Goal: Information Seeking & Learning: Learn about a topic

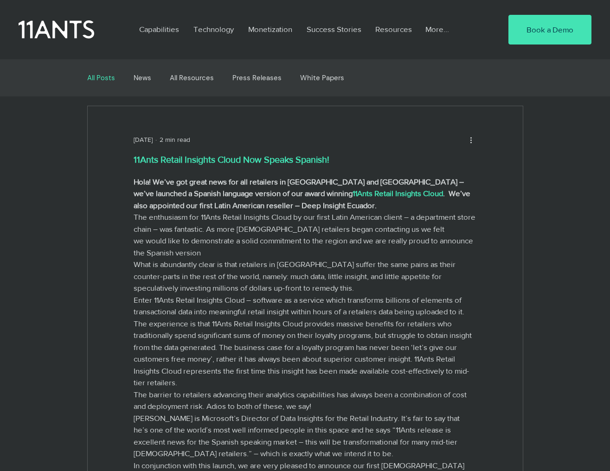
click at [96, 76] on link "All Posts" at bounding box center [101, 78] width 28 height 8
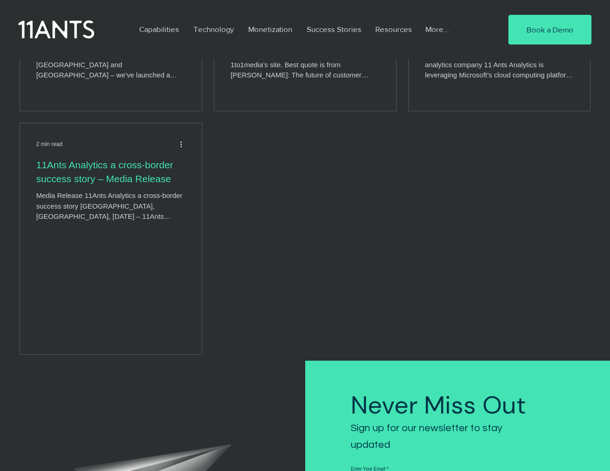
scroll to position [1915, 0]
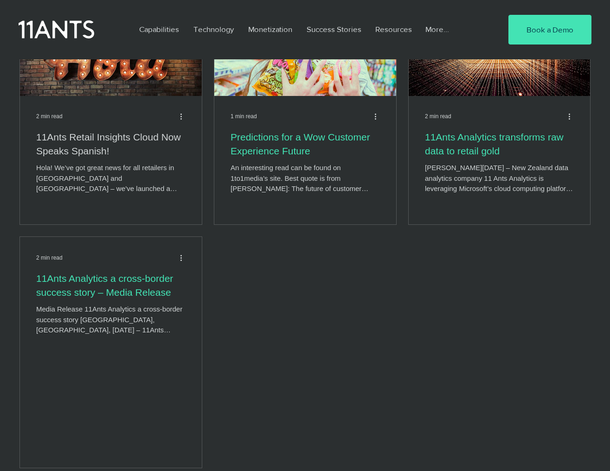
click at [128, 140] on h2 "11Ants Retail Insights Cloud Now Speaks Spanish!" at bounding box center [110, 143] width 149 height 27
